Goal: Check status: Check status

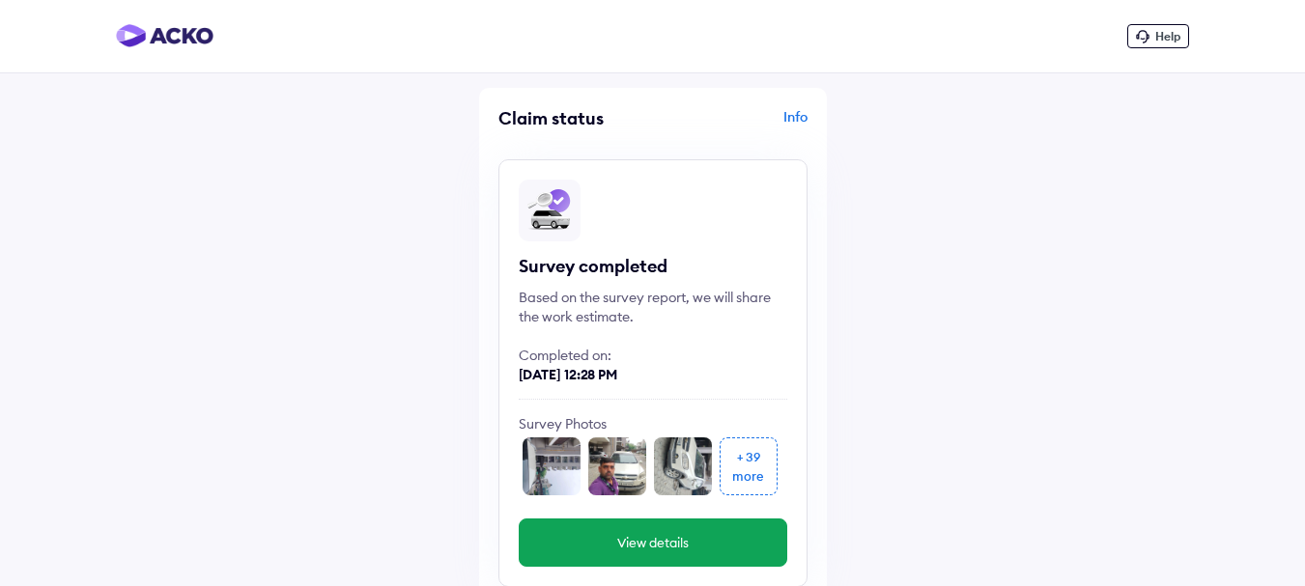
scroll to position [193, 0]
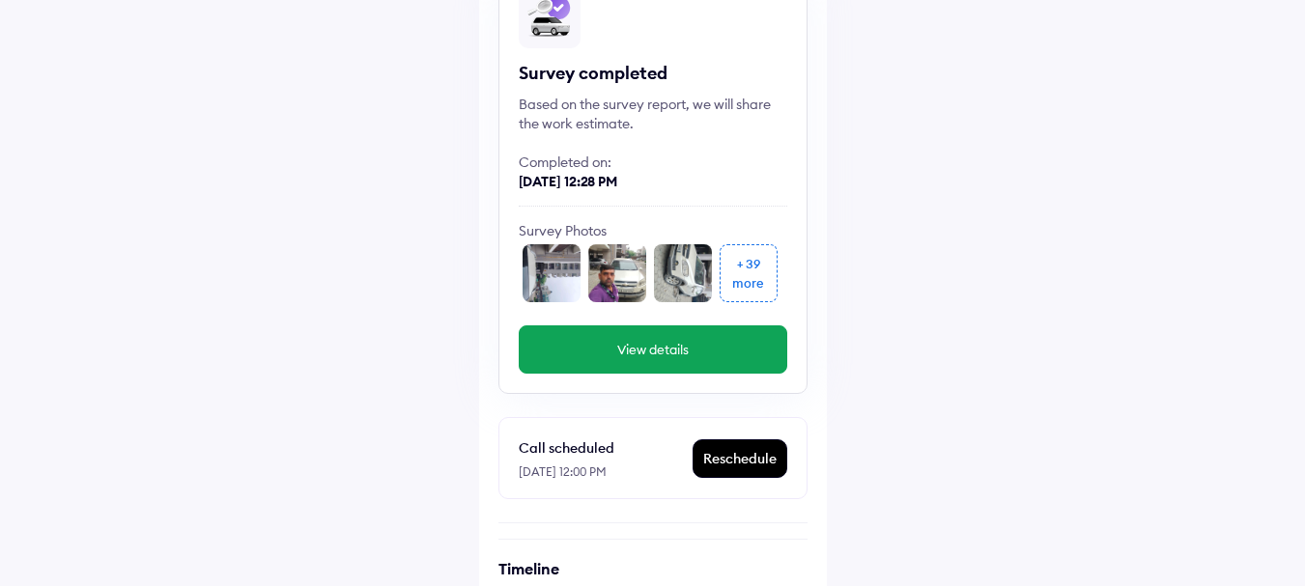
click at [555, 279] on img at bounding box center [551, 273] width 58 height 58
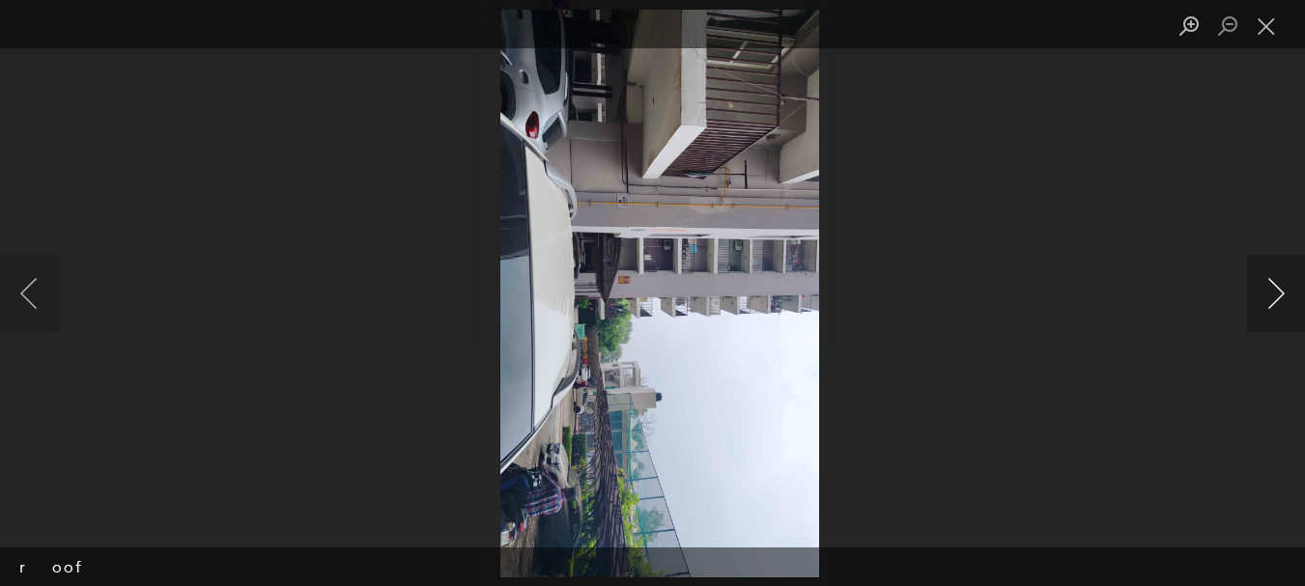
click at [1278, 291] on button "Next image" at bounding box center [1276, 293] width 58 height 77
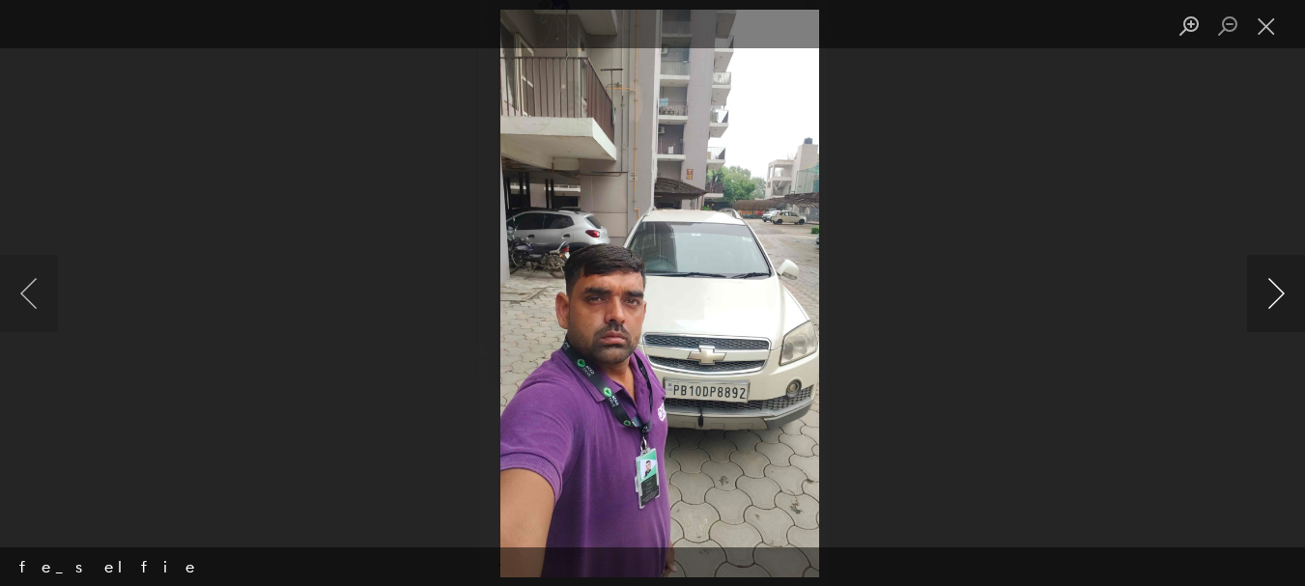
click at [1276, 291] on button "Next image" at bounding box center [1276, 293] width 58 height 77
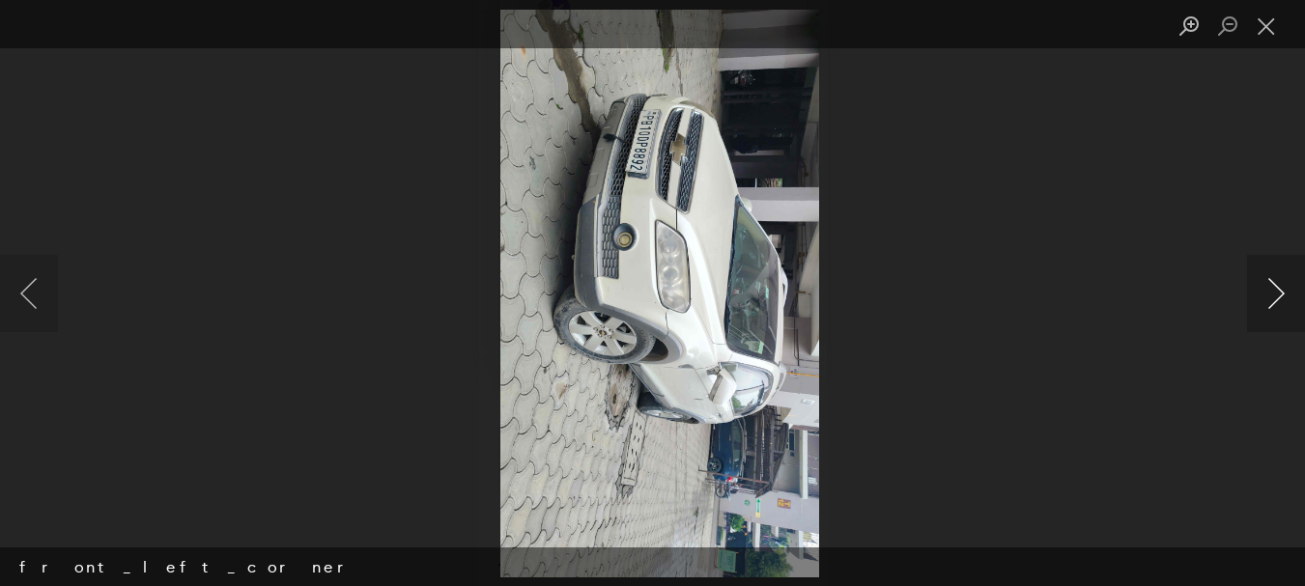
click at [1276, 291] on button "Next image" at bounding box center [1276, 293] width 58 height 77
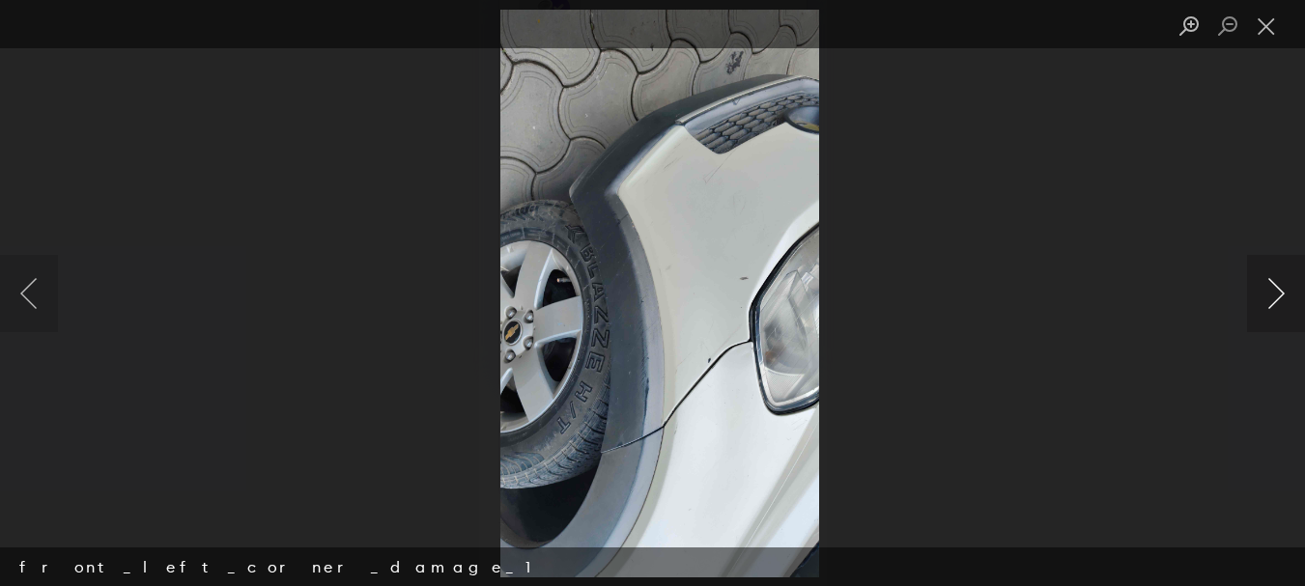
click at [1276, 291] on button "Next image" at bounding box center [1276, 293] width 58 height 77
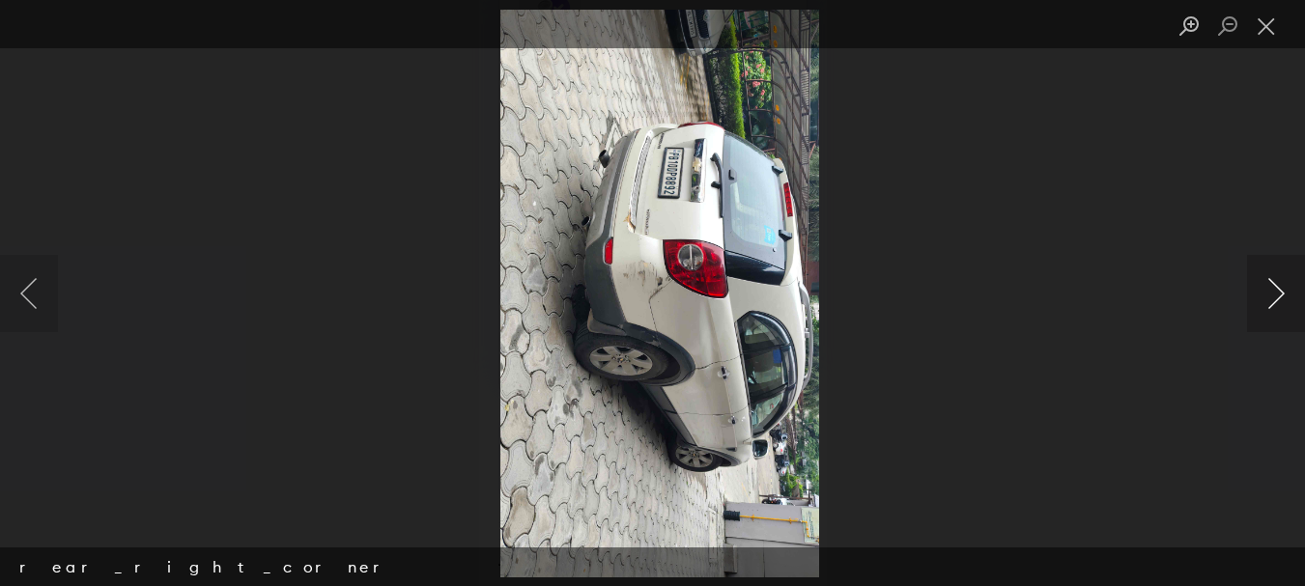
click at [1273, 301] on button "Next image" at bounding box center [1276, 293] width 58 height 77
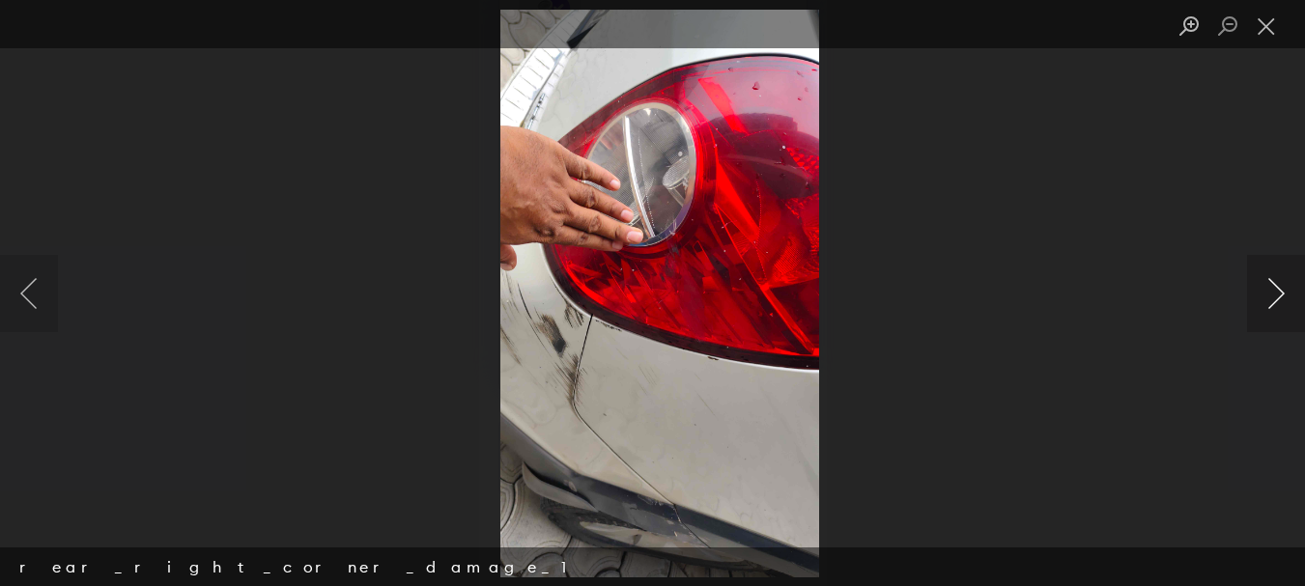
click at [1274, 301] on button "Next image" at bounding box center [1276, 293] width 58 height 77
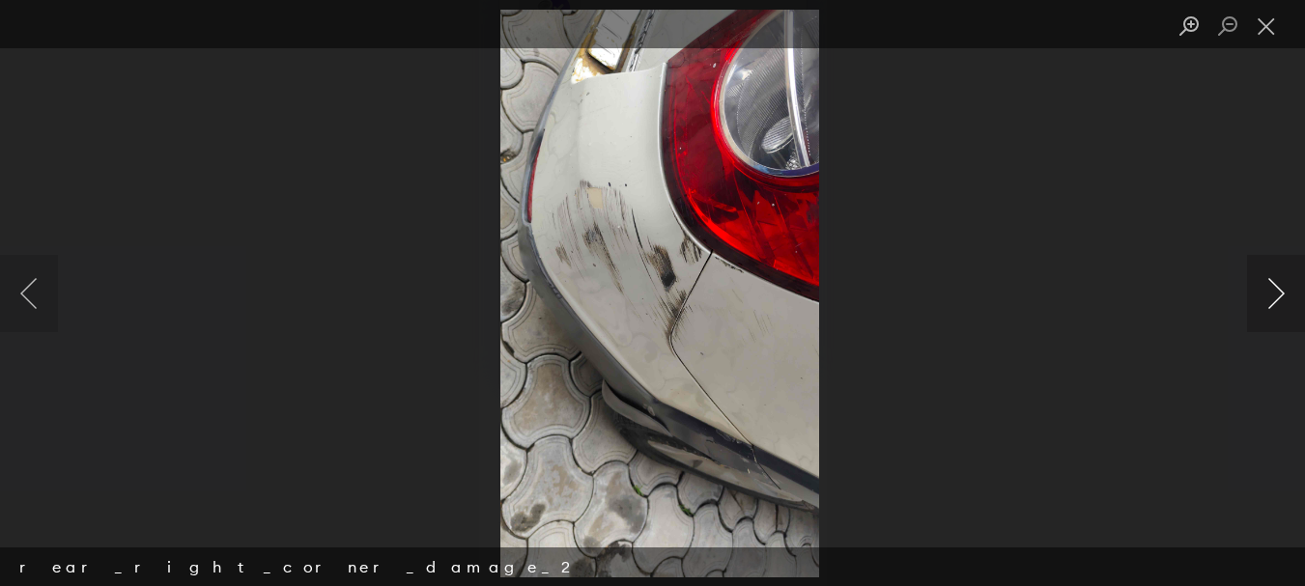
click at [1274, 301] on button "Next image" at bounding box center [1276, 293] width 58 height 77
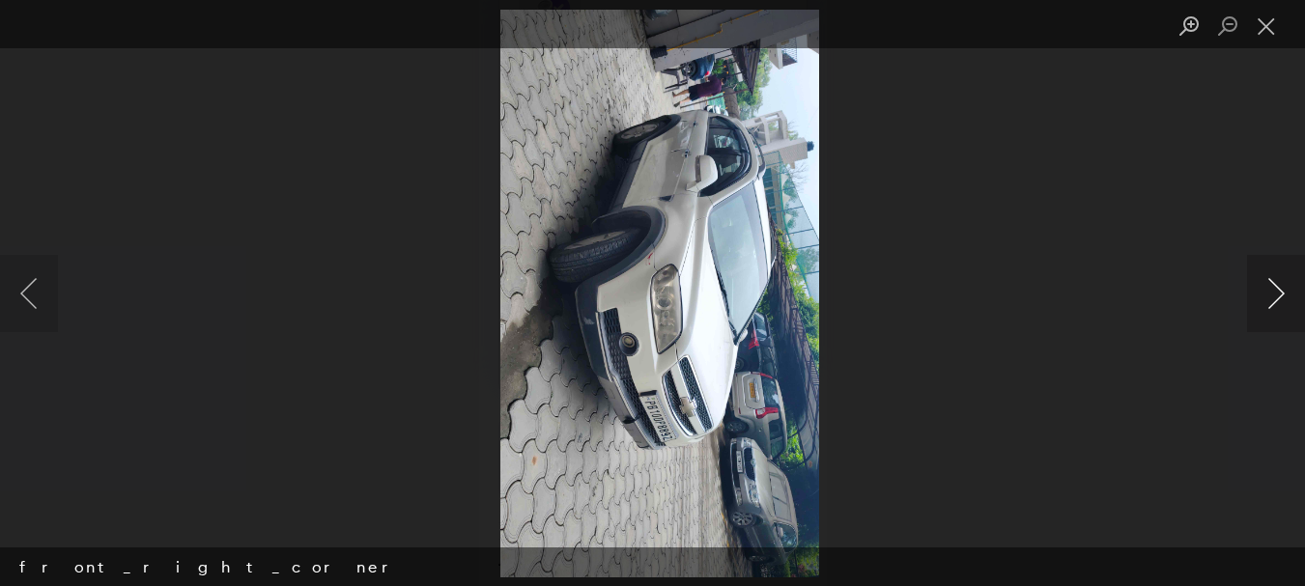
click at [1274, 301] on button "Next image" at bounding box center [1276, 293] width 58 height 77
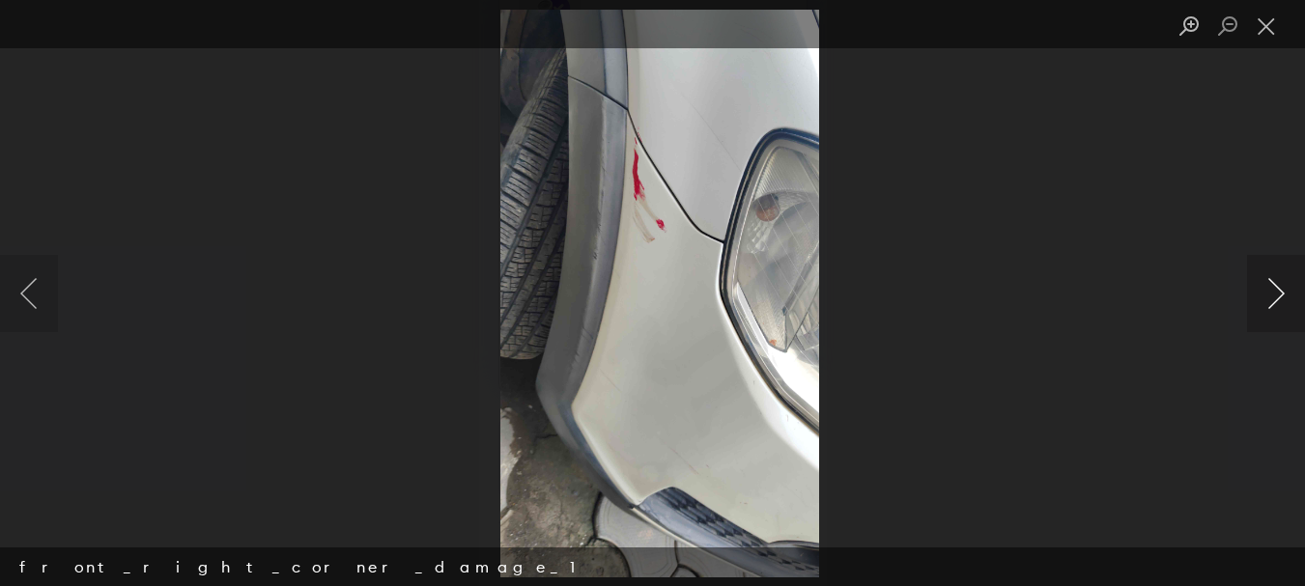
click at [1274, 301] on button "Next image" at bounding box center [1276, 293] width 58 height 77
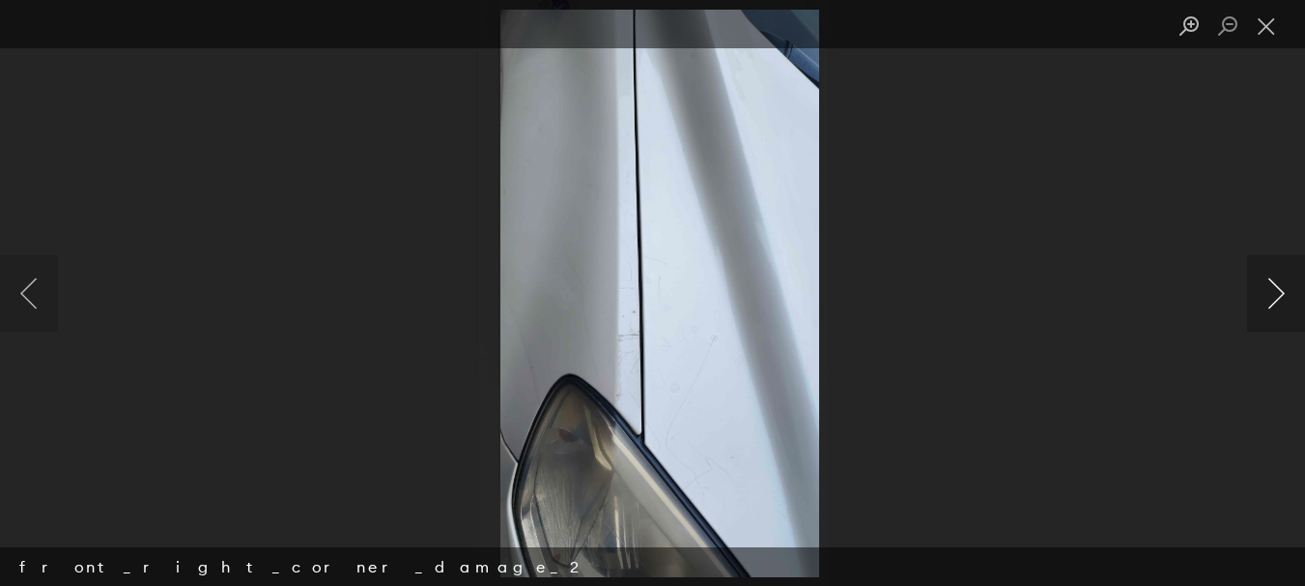
click at [1272, 296] on button "Next image" at bounding box center [1276, 293] width 58 height 77
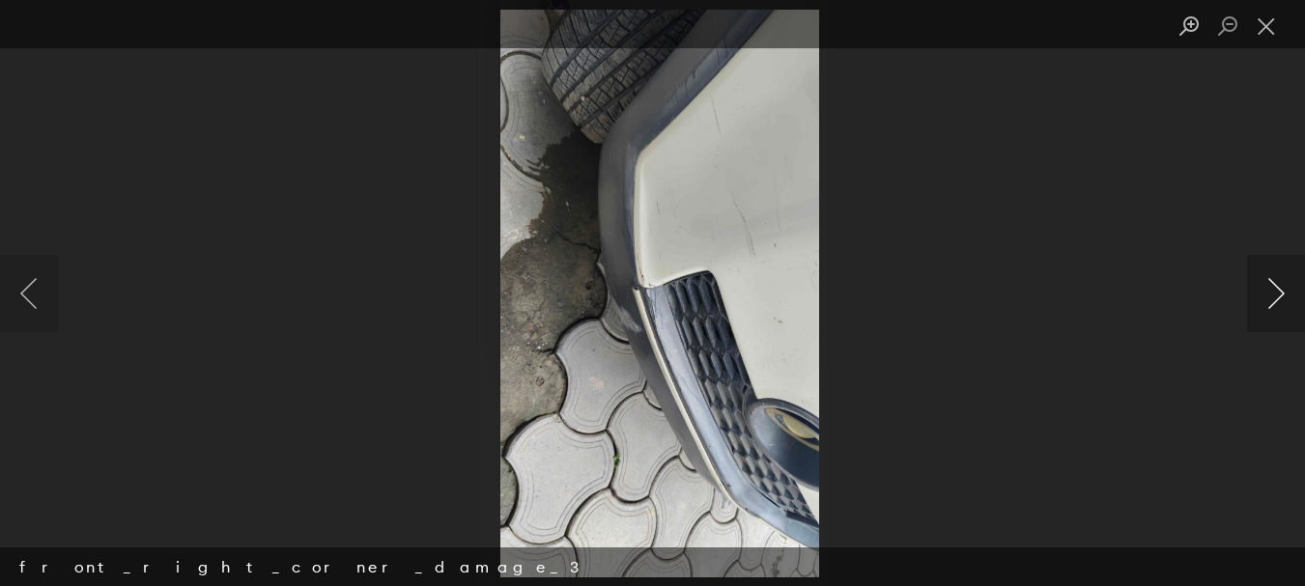
click at [1272, 296] on button "Next image" at bounding box center [1276, 293] width 58 height 77
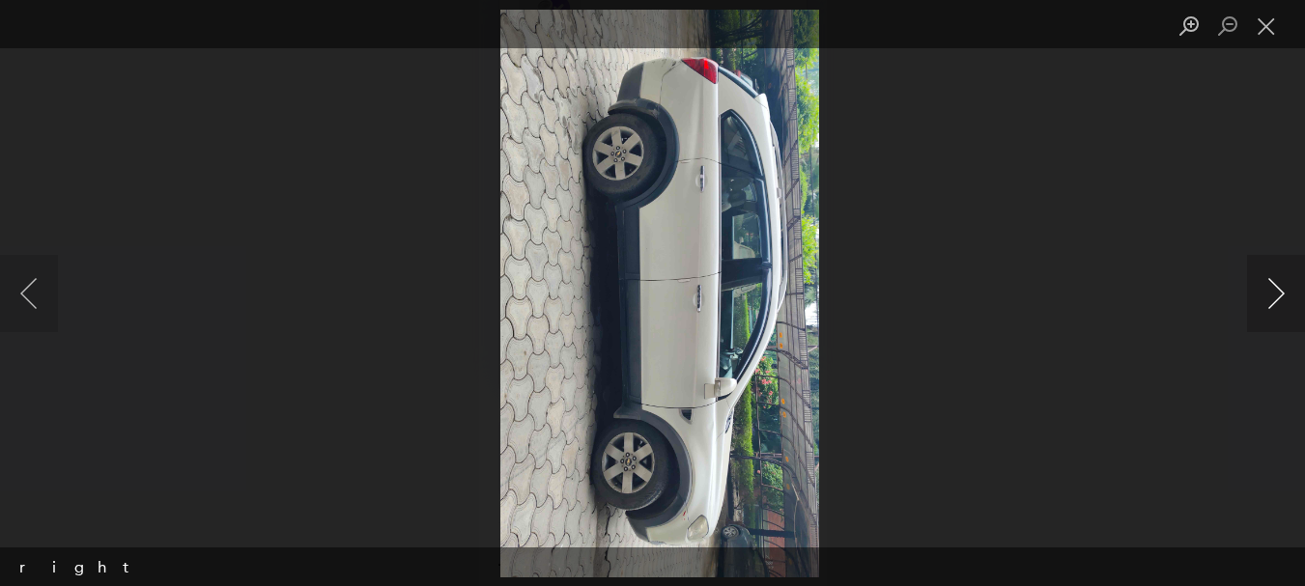
click at [1272, 296] on button "Next image" at bounding box center [1276, 293] width 58 height 77
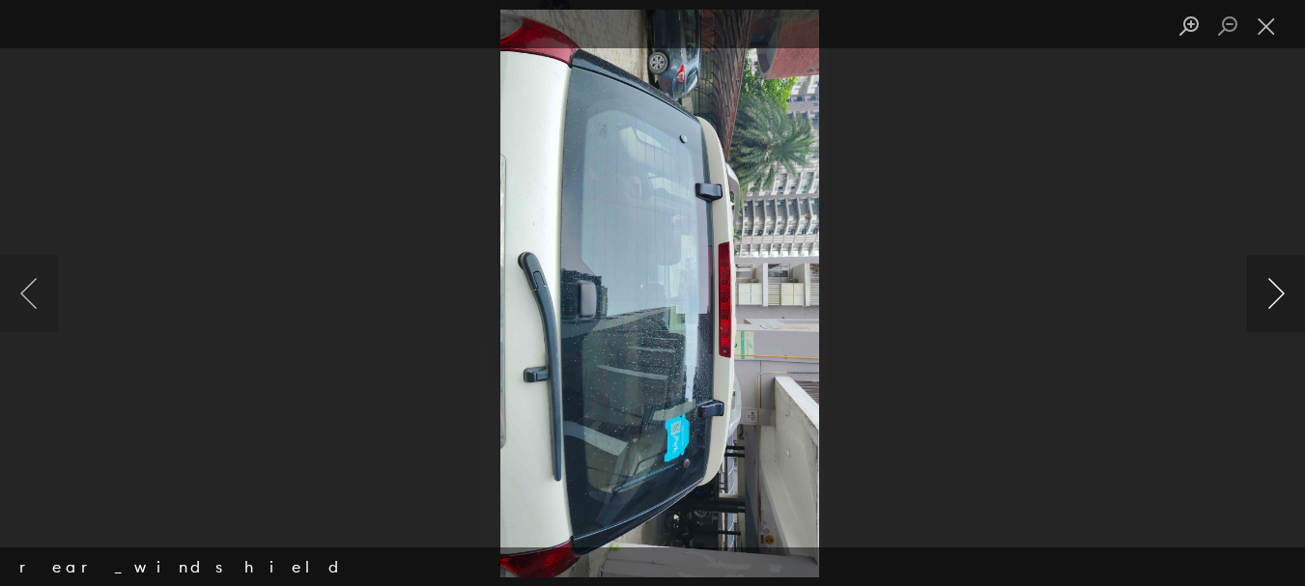
click at [1272, 296] on button "Next image" at bounding box center [1276, 293] width 58 height 77
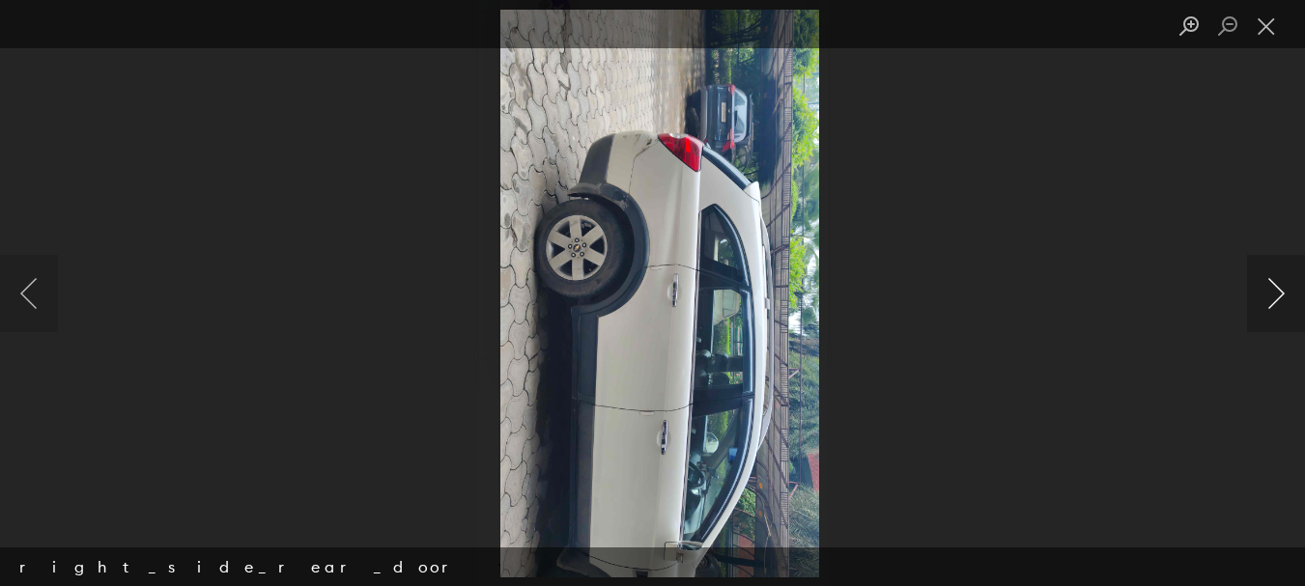
click at [1272, 297] on button "Next image" at bounding box center [1276, 293] width 58 height 77
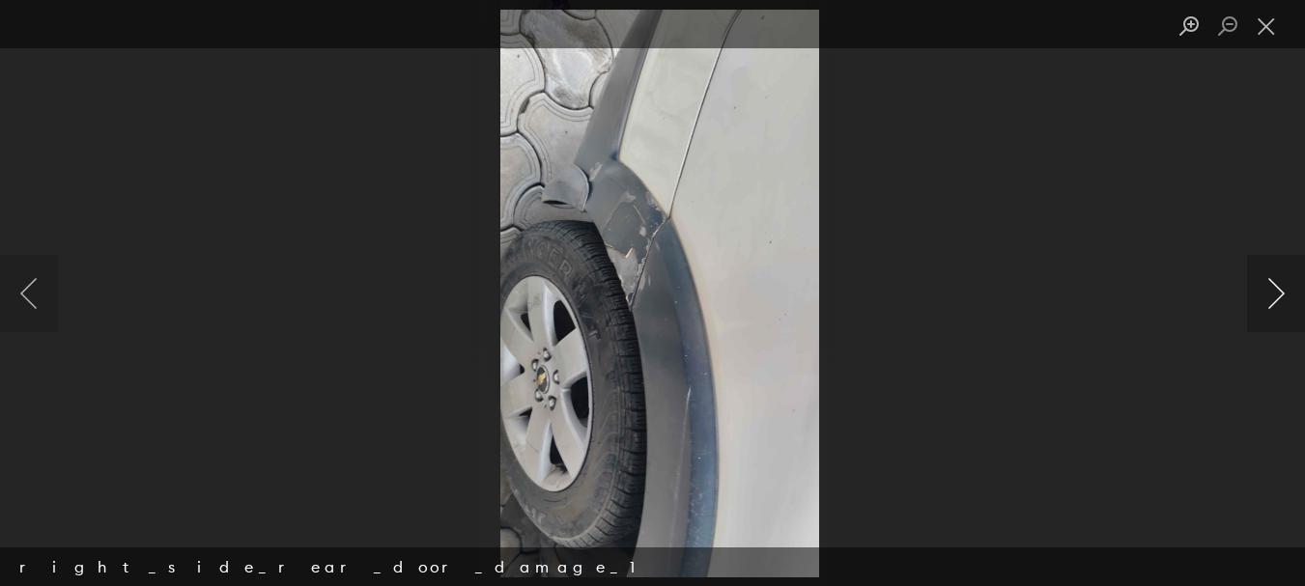
click at [1270, 297] on button "Next image" at bounding box center [1276, 293] width 58 height 77
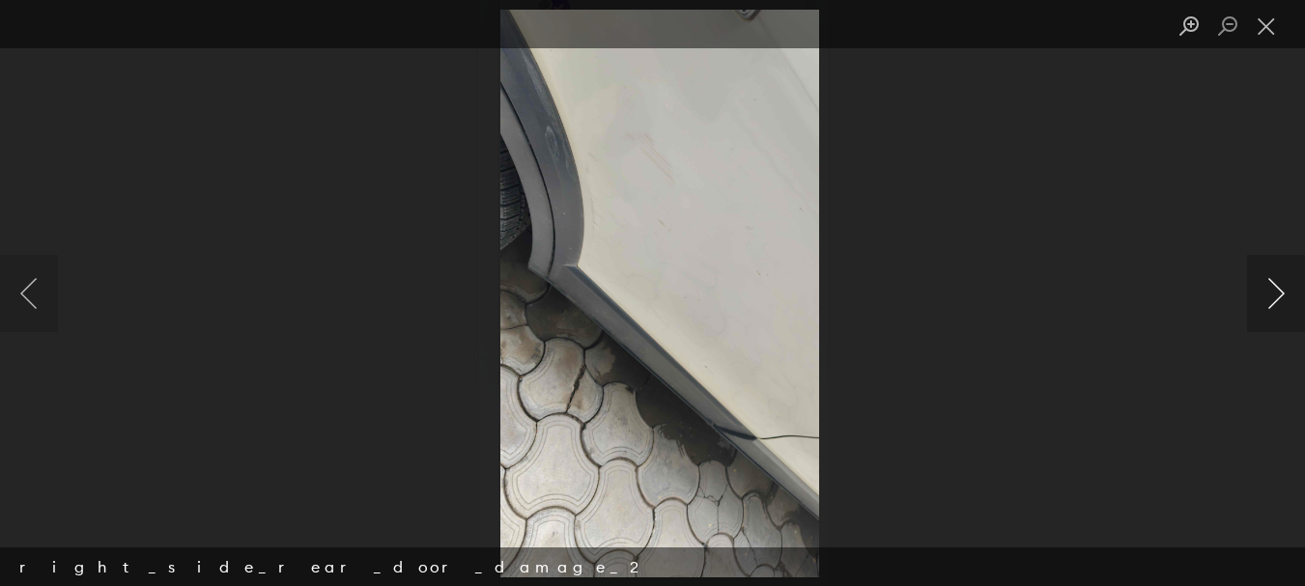
click at [1270, 297] on button "Next image" at bounding box center [1276, 293] width 58 height 77
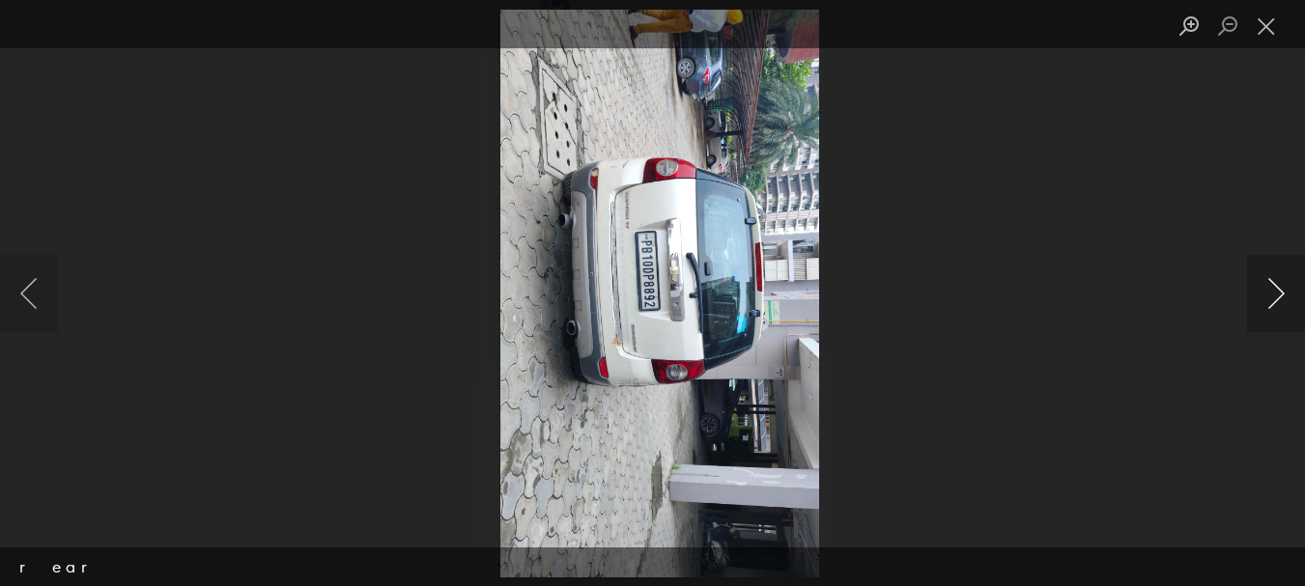
click at [1270, 297] on button "Next image" at bounding box center [1276, 293] width 58 height 77
